Goal: Transaction & Acquisition: Book appointment/travel/reservation

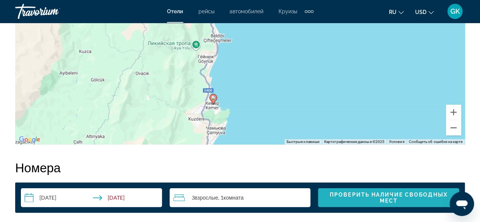
click at [414, 192] on span "Проверить наличие свободных мест" at bounding box center [388, 198] width 129 height 12
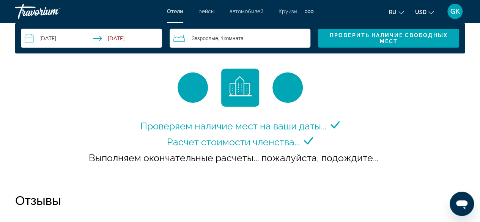
scroll to position [1178, 0]
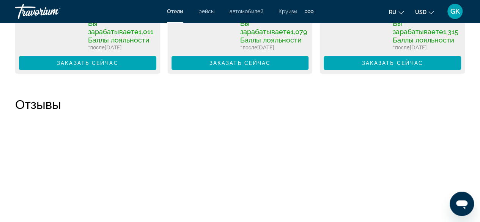
scroll to position [1456, 0]
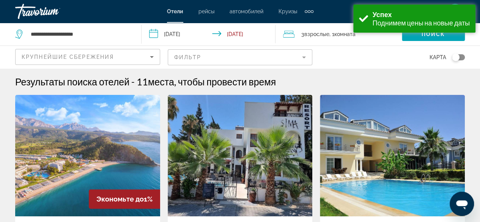
click at [304, 55] on mat-form-field "Фильтр" at bounding box center [240, 57] width 145 height 16
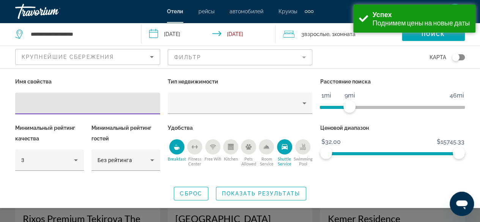
scroll to position [15, 0]
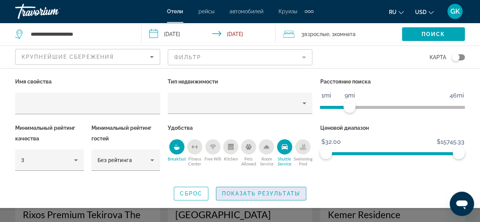
click at [264, 192] on span "Показать результаты" at bounding box center [261, 194] width 78 height 6
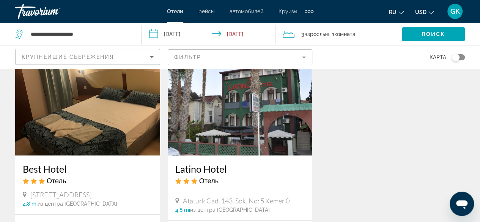
scroll to position [955, 0]
